Goal: Task Accomplishment & Management: Use online tool/utility

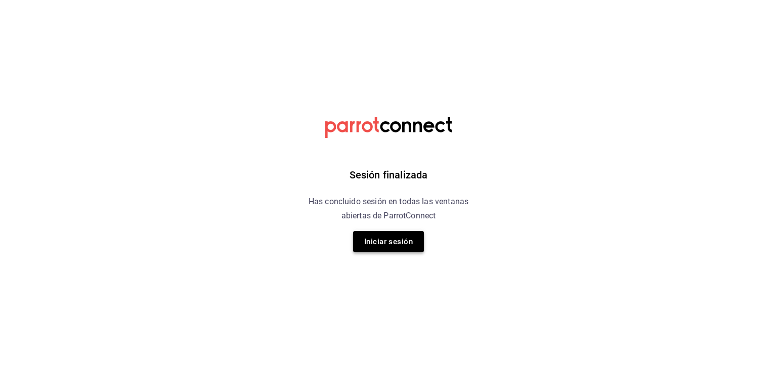
click at [394, 241] on button "Iniciar sesión" at bounding box center [388, 241] width 71 height 21
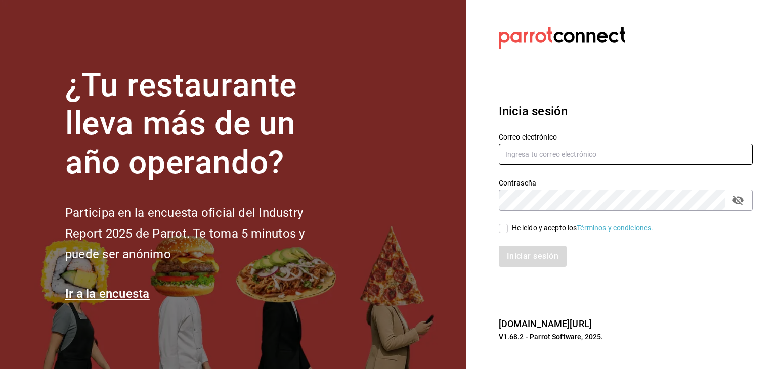
click at [556, 145] on input "text" at bounding box center [626, 154] width 254 height 21
type input "[EMAIL_ADDRESS][DOMAIN_NAME]"
click at [735, 203] on icon "passwordField" at bounding box center [738, 200] width 12 height 12
click at [504, 230] on input "He leído y acepto los Términos y condiciones." at bounding box center [503, 228] width 9 height 9
checkbox input "true"
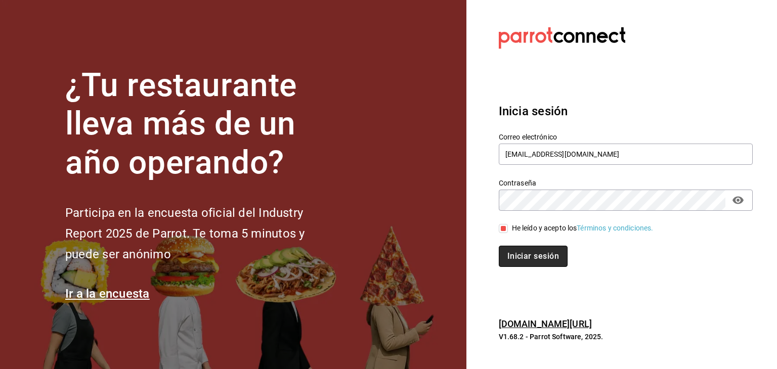
click at [516, 258] on button "Iniciar sesión" at bounding box center [533, 256] width 69 height 21
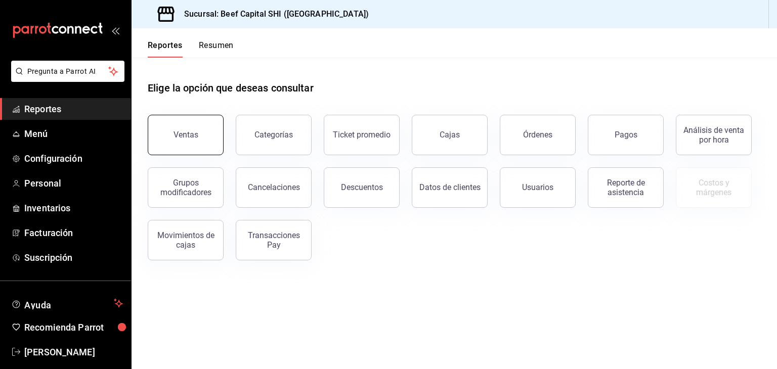
click at [177, 137] on div "Ventas" at bounding box center [185, 135] width 25 height 10
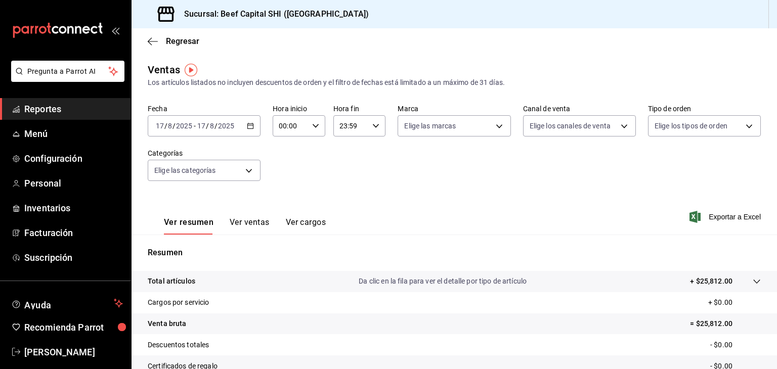
click at [251, 125] on \(Stroke\) "button" at bounding box center [251, 125] width 6 height 1
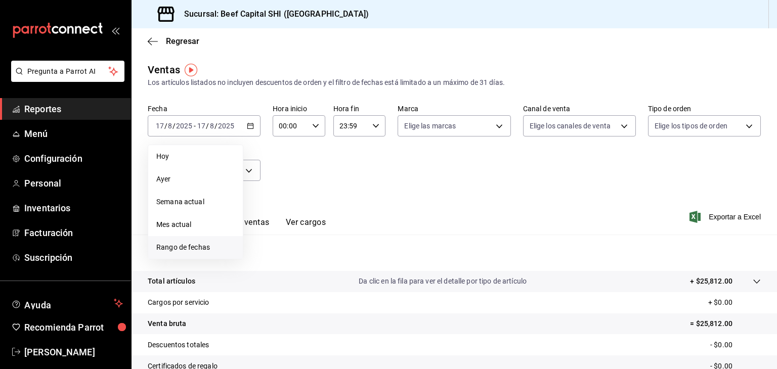
click at [196, 247] on span "Rango de fechas" at bounding box center [195, 247] width 78 height 11
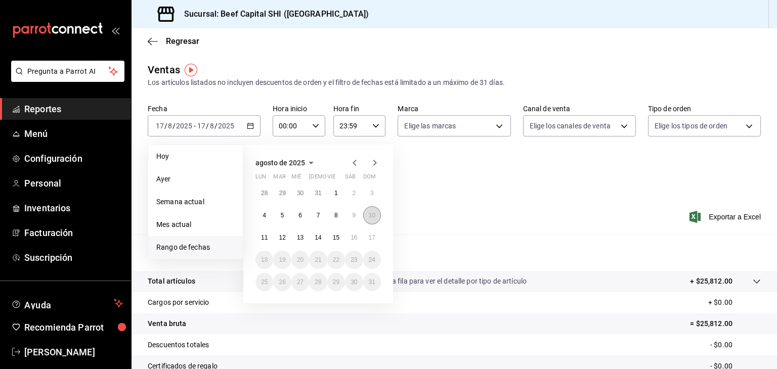
click at [367, 212] on button "10" at bounding box center [372, 215] width 18 height 18
click at [357, 235] on abbr "16" at bounding box center [353, 237] width 7 height 7
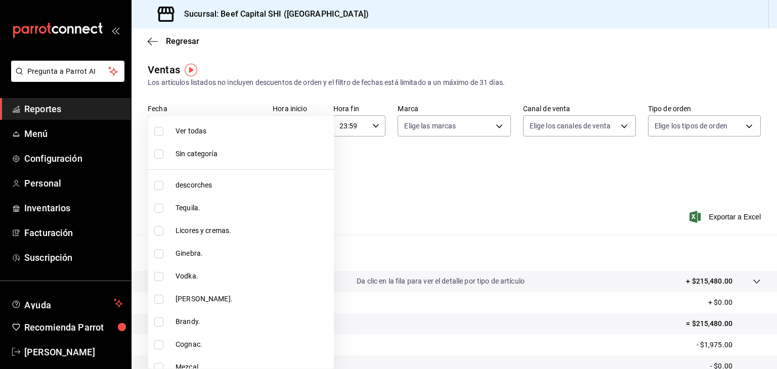
click at [245, 170] on body "Pregunta a Parrot AI Reportes Menú Configuración Personal Inventarios Facturaci…" at bounding box center [388, 184] width 777 height 369
click at [158, 188] on input "checkbox" at bounding box center [158, 185] width 9 height 9
checkbox input "true"
type input "8e149e92-2e81-41b7-bb06-f216bda6e039"
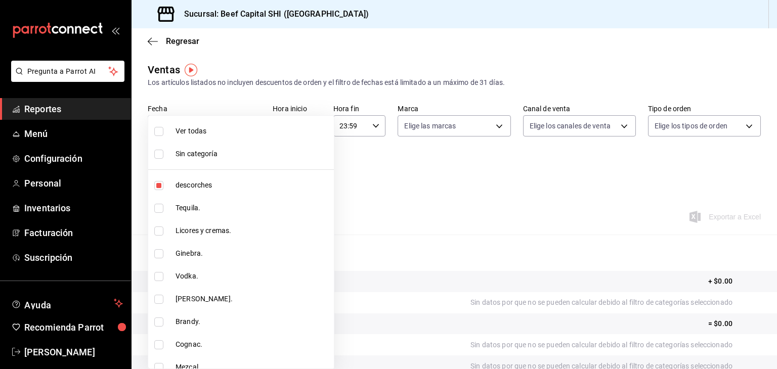
click at [156, 207] on input "checkbox" at bounding box center [158, 208] width 9 height 9
checkbox input "true"
type input "8e149e92-2e81-41b7-bb06-f216bda6e039,230c4a31-dbb7-4585-b22f-1c5c36cb302b"
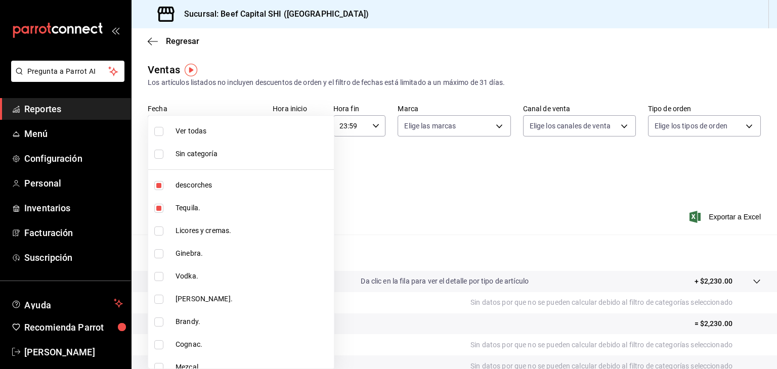
click at [156, 231] on input "checkbox" at bounding box center [158, 231] width 9 height 9
checkbox input "true"
type input "8e149e92-2e81-41b7-bb06-f216bda6e039,230c4a31-dbb7-4585-b22f-1c5c36cb302b,19d1c…"
click at [159, 185] on input "checkbox" at bounding box center [158, 185] width 9 height 9
checkbox input "false"
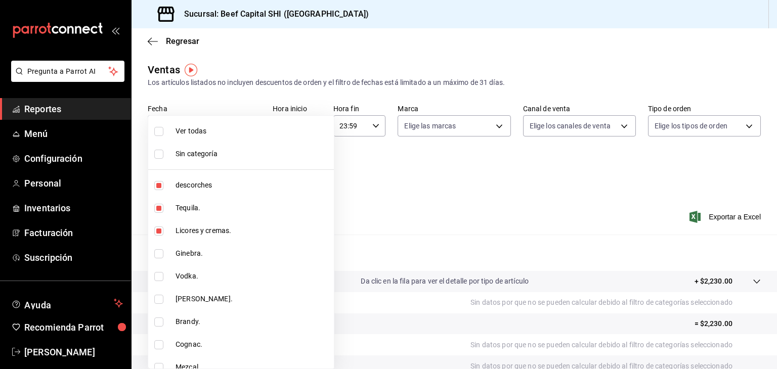
type input "230c4a31-dbb7-4585-b22f-1c5c36cb302b,19d1c6a5-4e01-4bbd-af12-f5acee8fbe0d"
click at [158, 206] on input "checkbox" at bounding box center [158, 208] width 9 height 9
checkbox input "false"
type input "19d1c6a5-4e01-4bbd-af12-f5acee8fbe0d"
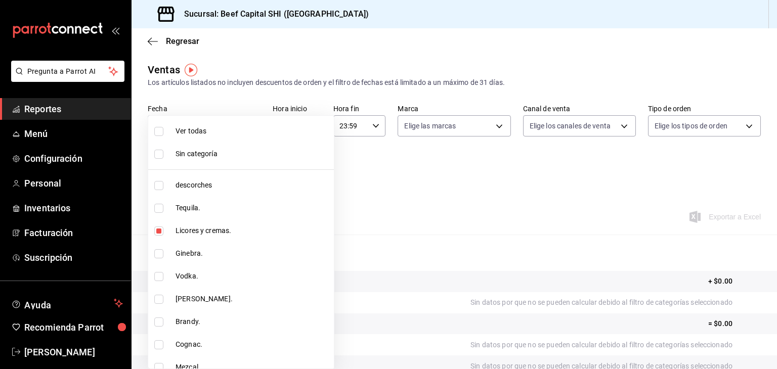
click at [158, 231] on input "checkbox" at bounding box center [158, 231] width 9 height 9
checkbox input "false"
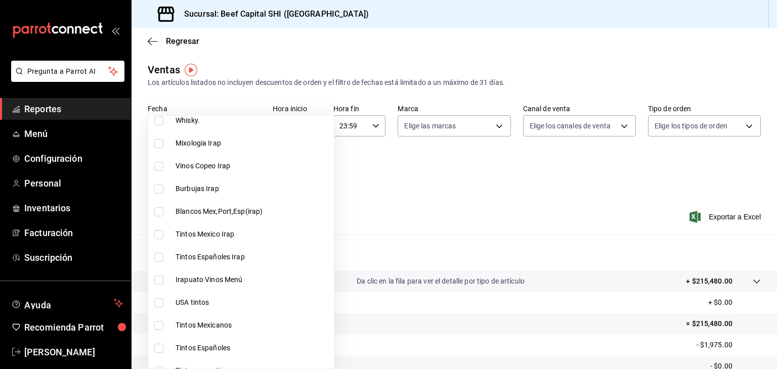
scroll to position [267, 0]
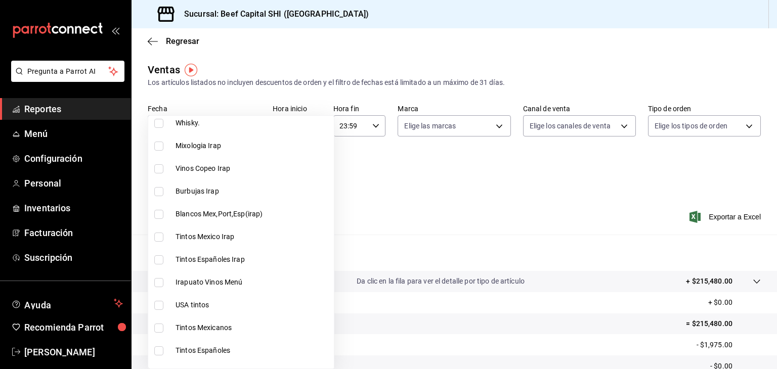
click at [158, 167] on input "checkbox" at bounding box center [158, 168] width 9 height 9
checkbox input "true"
type input "b9d03865-b415-493f-a2ea-e4353c441588"
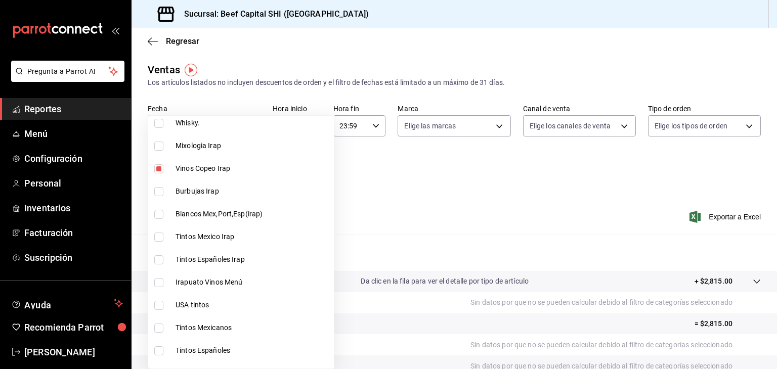
click at [157, 195] on input "checkbox" at bounding box center [158, 191] width 9 height 9
checkbox input "true"
type input "b9d03865-b415-493f-a2ea-e4353c441588,3c7d2ad2-1d43-4c0a-865e-ca5f70957830"
click at [157, 215] on input "checkbox" at bounding box center [158, 214] width 9 height 9
checkbox input "true"
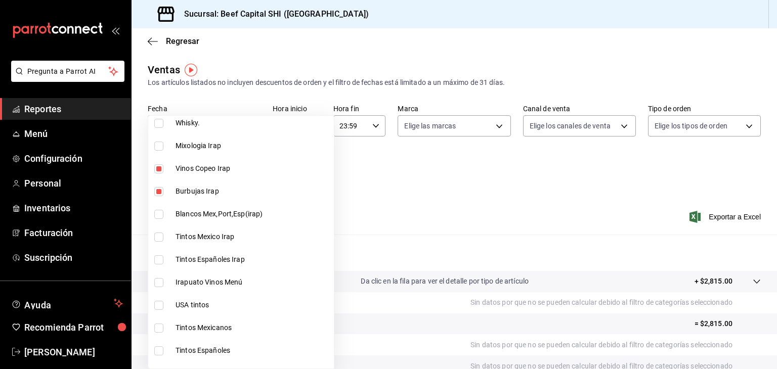
type input "b9d03865-b415-493f-a2ea-e4353c441588,3c7d2ad2-1d43-4c0a-865e-ca5f70957830,f23f0…"
click at [156, 239] on input "checkbox" at bounding box center [158, 237] width 9 height 9
checkbox input "true"
type input "b9d03865-b415-493f-a2ea-e4353c441588,3c7d2ad2-1d43-4c0a-865e-ca5f70957830,f23f0…"
click at [159, 259] on input "checkbox" at bounding box center [158, 259] width 9 height 9
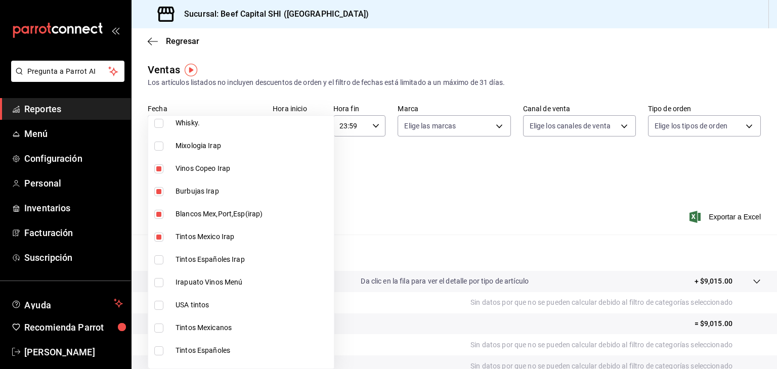
checkbox input "true"
type input "b9d03865-b415-493f-a2ea-e4353c441588,3c7d2ad2-1d43-4c0a-865e-ca5f70957830,f23f0…"
click at [158, 282] on input "checkbox" at bounding box center [158, 282] width 9 height 9
checkbox input "true"
type input "b9d03865-b415-493f-a2ea-e4353c441588,3c7d2ad2-1d43-4c0a-865e-ca5f70957830,f23f0…"
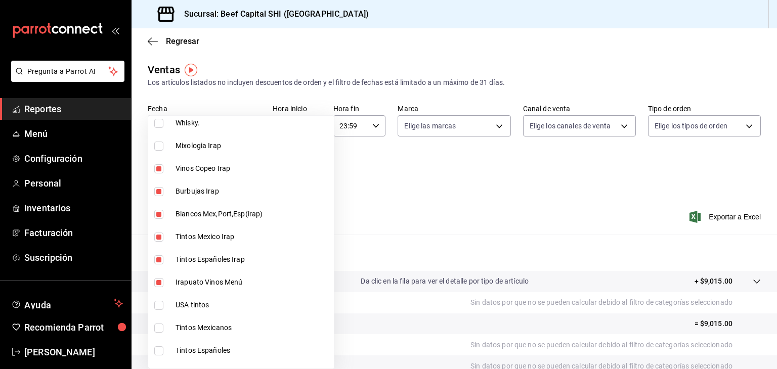
click at [157, 306] on input "checkbox" at bounding box center [158, 305] width 9 height 9
checkbox input "true"
type input "b9d03865-b415-493f-a2ea-e4353c441588,3c7d2ad2-1d43-4c0a-865e-ca5f70957830,f23f0…"
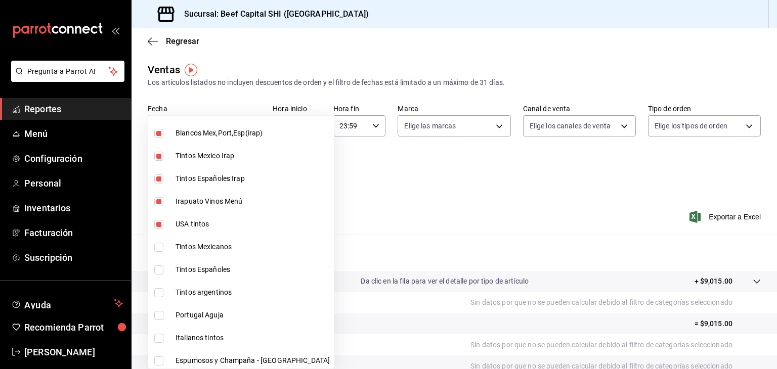
scroll to position [356, 0]
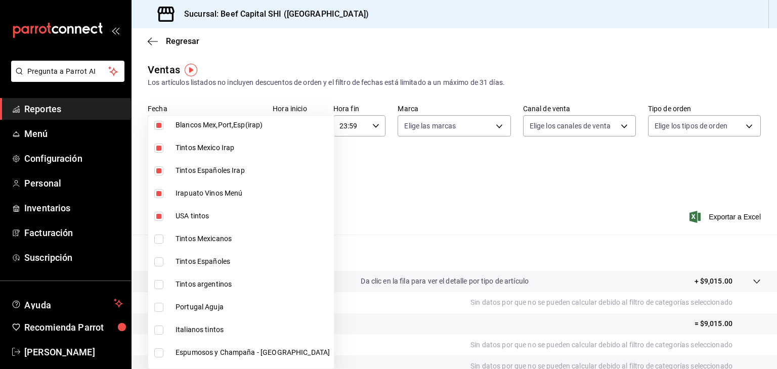
click at [156, 237] on input "checkbox" at bounding box center [158, 239] width 9 height 9
checkbox input "true"
type input "b9d03865-b415-493f-a2ea-e4353c441588,3c7d2ad2-1d43-4c0a-865e-ca5f70957830,f23f0…"
click at [158, 260] on input "checkbox" at bounding box center [158, 261] width 9 height 9
checkbox input "true"
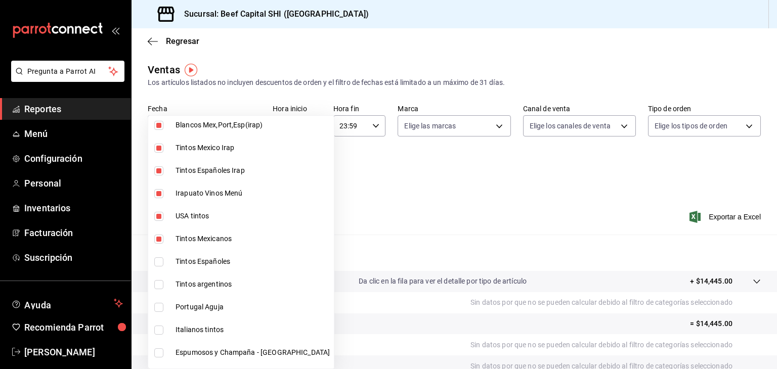
type input "b9d03865-b415-493f-a2ea-e4353c441588,3c7d2ad2-1d43-4c0a-865e-ca5f70957830,f23f0…"
click at [158, 282] on input "checkbox" at bounding box center [158, 284] width 9 height 9
checkbox input "true"
type input "b9d03865-b415-493f-a2ea-e4353c441588,3c7d2ad2-1d43-4c0a-865e-ca5f70957830,f23f0…"
click at [157, 310] on input "checkbox" at bounding box center [158, 307] width 9 height 9
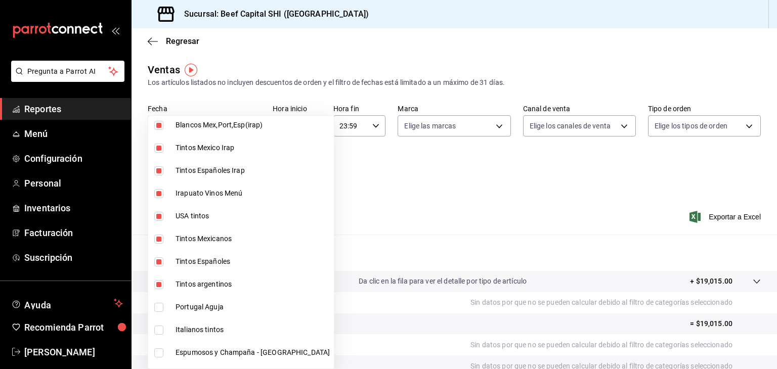
checkbox input "true"
type input "b9d03865-b415-493f-a2ea-e4353c441588,3c7d2ad2-1d43-4c0a-865e-ca5f70957830,f23f0…"
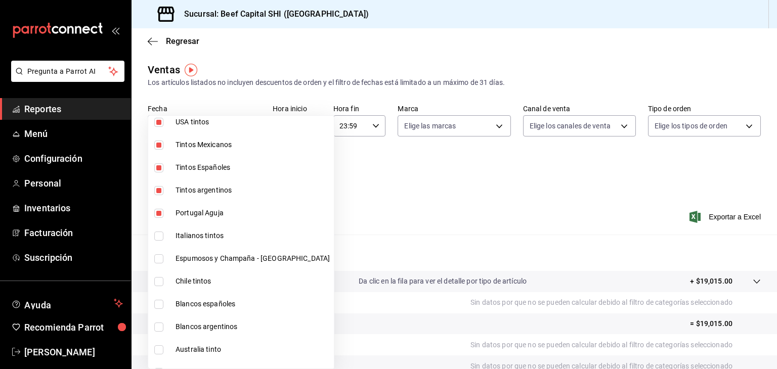
scroll to position [452, 0]
click at [159, 233] on input "checkbox" at bounding box center [158, 234] width 9 height 9
checkbox input "true"
type input "b9d03865-b415-493f-a2ea-e4353c441588,3c7d2ad2-1d43-4c0a-865e-ca5f70957830,f23f0…"
click at [156, 255] on input "checkbox" at bounding box center [158, 257] width 9 height 9
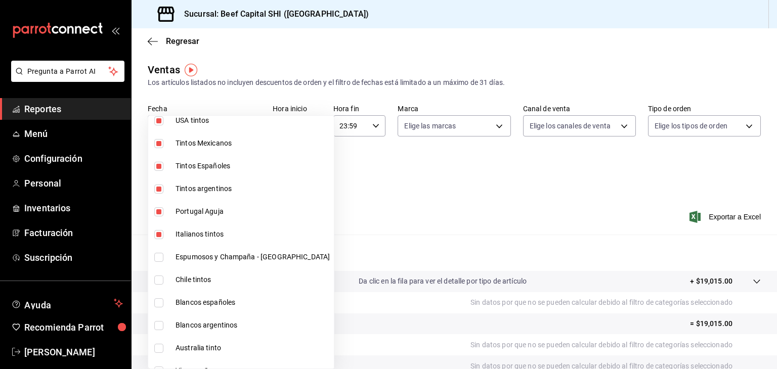
checkbox input "true"
type input "b9d03865-b415-493f-a2ea-e4353c441588,3c7d2ad2-1d43-4c0a-865e-ca5f70957830,f23f0…"
click at [157, 278] on input "checkbox" at bounding box center [158, 280] width 9 height 9
checkbox input "true"
type input "b9d03865-b415-493f-a2ea-e4353c441588,3c7d2ad2-1d43-4c0a-865e-ca5f70957830,f23f0…"
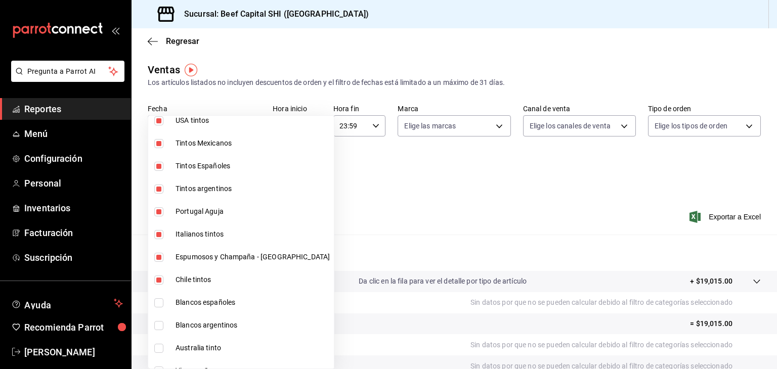
click at [157, 300] on input "checkbox" at bounding box center [158, 302] width 9 height 9
checkbox input "true"
type input "b9d03865-b415-493f-a2ea-e4353c441588,3c7d2ad2-1d43-4c0a-865e-ca5f70957830,f23f0…"
click at [158, 322] on input "checkbox" at bounding box center [158, 325] width 9 height 9
checkbox input "true"
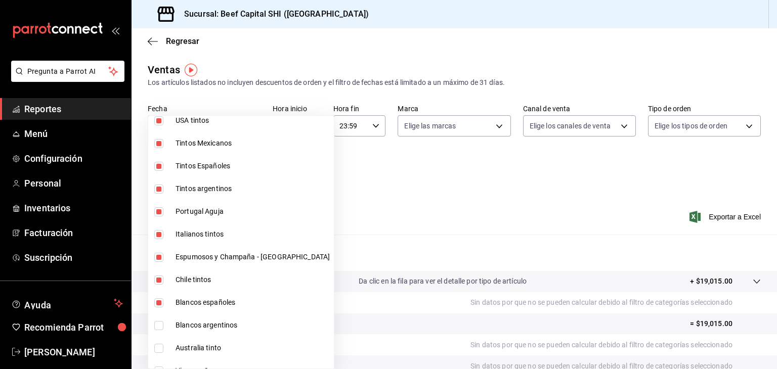
type input "b9d03865-b415-493f-a2ea-e4353c441588,3c7d2ad2-1d43-4c0a-865e-ca5f70957830,f23f0…"
click at [158, 350] on input "checkbox" at bounding box center [158, 348] width 9 height 9
checkbox input "true"
type input "b9d03865-b415-493f-a2ea-e4353c441588,3c7d2ad2-1d43-4c0a-865e-ca5f70957830,f23f0…"
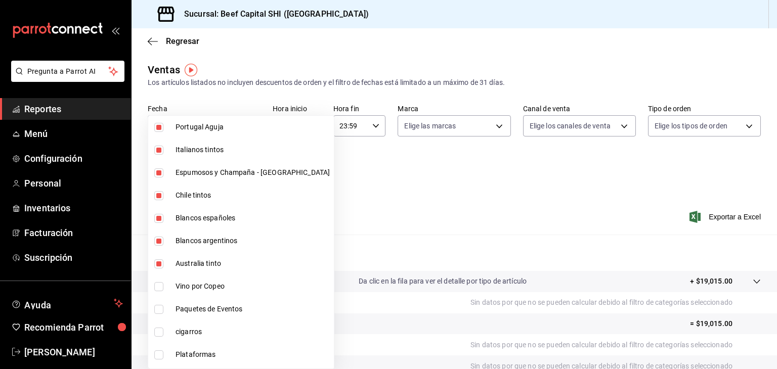
scroll to position [549, 0]
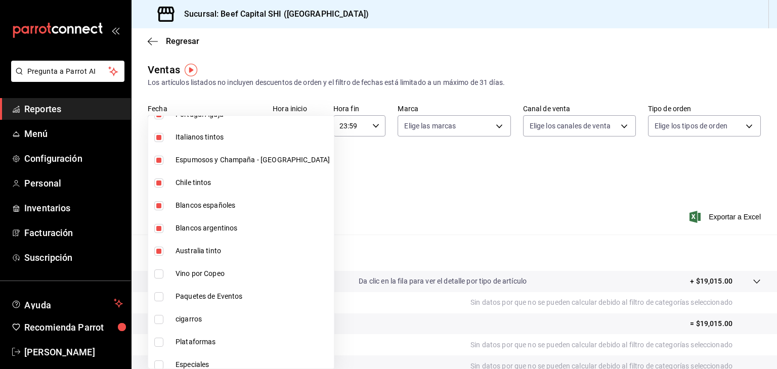
click at [158, 272] on input "checkbox" at bounding box center [158, 274] width 9 height 9
checkbox input "true"
type input "b9d03865-b415-493f-a2ea-e4353c441588,3c7d2ad2-1d43-4c0a-865e-ca5f70957830,f23f0…"
click at [158, 296] on input "checkbox" at bounding box center [158, 296] width 9 height 9
checkbox input "true"
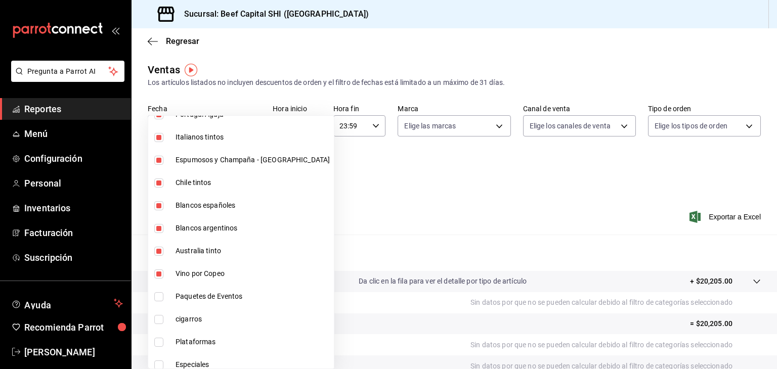
type input "b9d03865-b415-493f-a2ea-e4353c441588,3c7d2ad2-1d43-4c0a-865e-ca5f70957830,f23f0…"
click at [158, 319] on input "checkbox" at bounding box center [158, 319] width 9 height 9
checkbox input "true"
type input "b9d03865-b415-493f-a2ea-e4353c441588,3c7d2ad2-1d43-4c0a-865e-ca5f70957830,f23f0…"
click at [158, 319] on input "checkbox" at bounding box center [158, 319] width 9 height 9
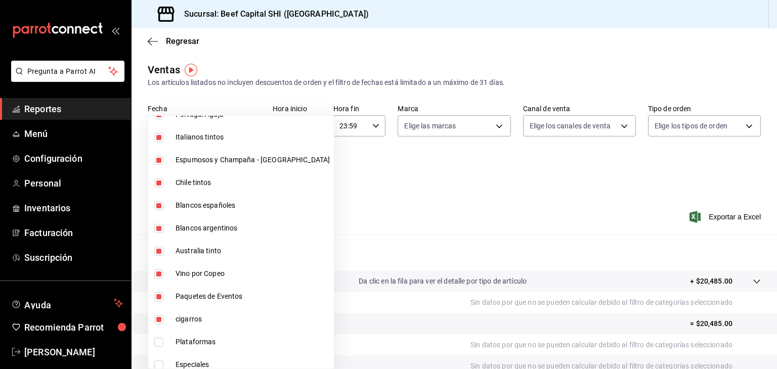
checkbox input "false"
type input "b9d03865-b415-493f-a2ea-e4353c441588,3c7d2ad2-1d43-4c0a-865e-ca5f70957830,f23f0…"
click at [158, 292] on input "checkbox" at bounding box center [158, 296] width 9 height 9
checkbox input "false"
type input "b9d03865-b415-493f-a2ea-e4353c441588,3c7d2ad2-1d43-4c0a-865e-ca5f70957830,f23f0…"
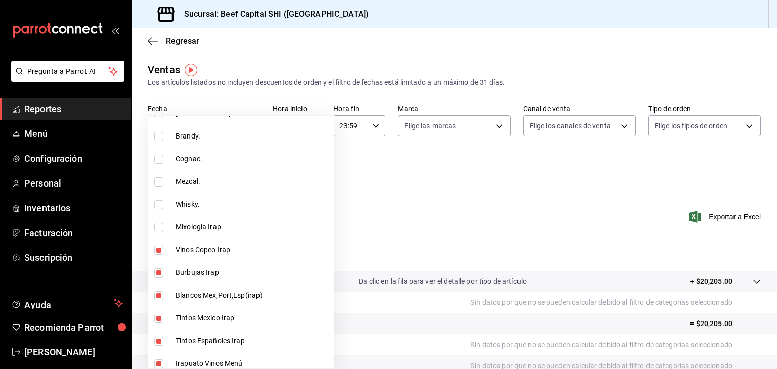
scroll to position [186, 0]
click at [374, 171] on div at bounding box center [388, 184] width 777 height 369
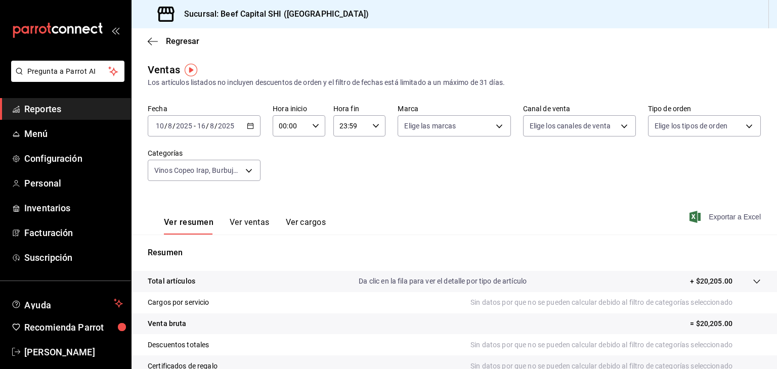
click at [712, 219] on span "Exportar a Excel" at bounding box center [725, 217] width 69 height 12
